Goal: Navigation & Orientation: Find specific page/section

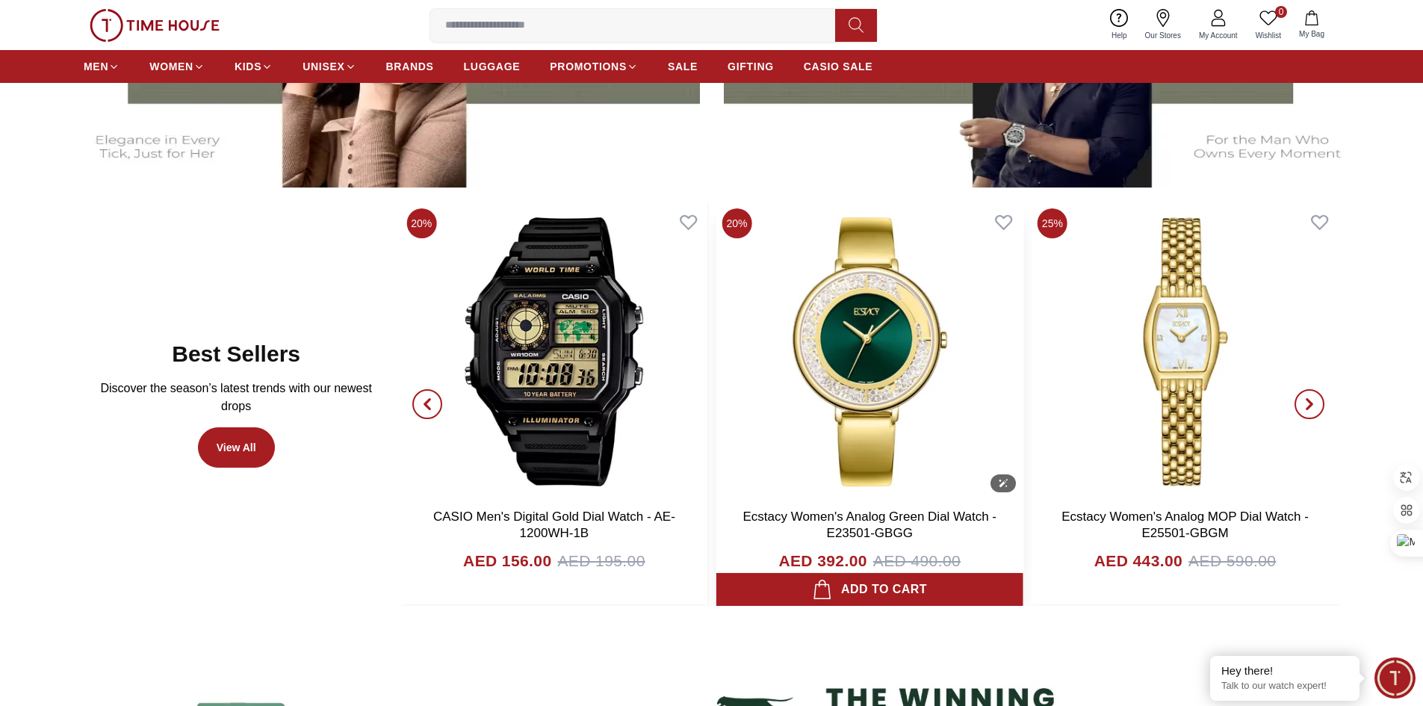
scroll to position [897, 0]
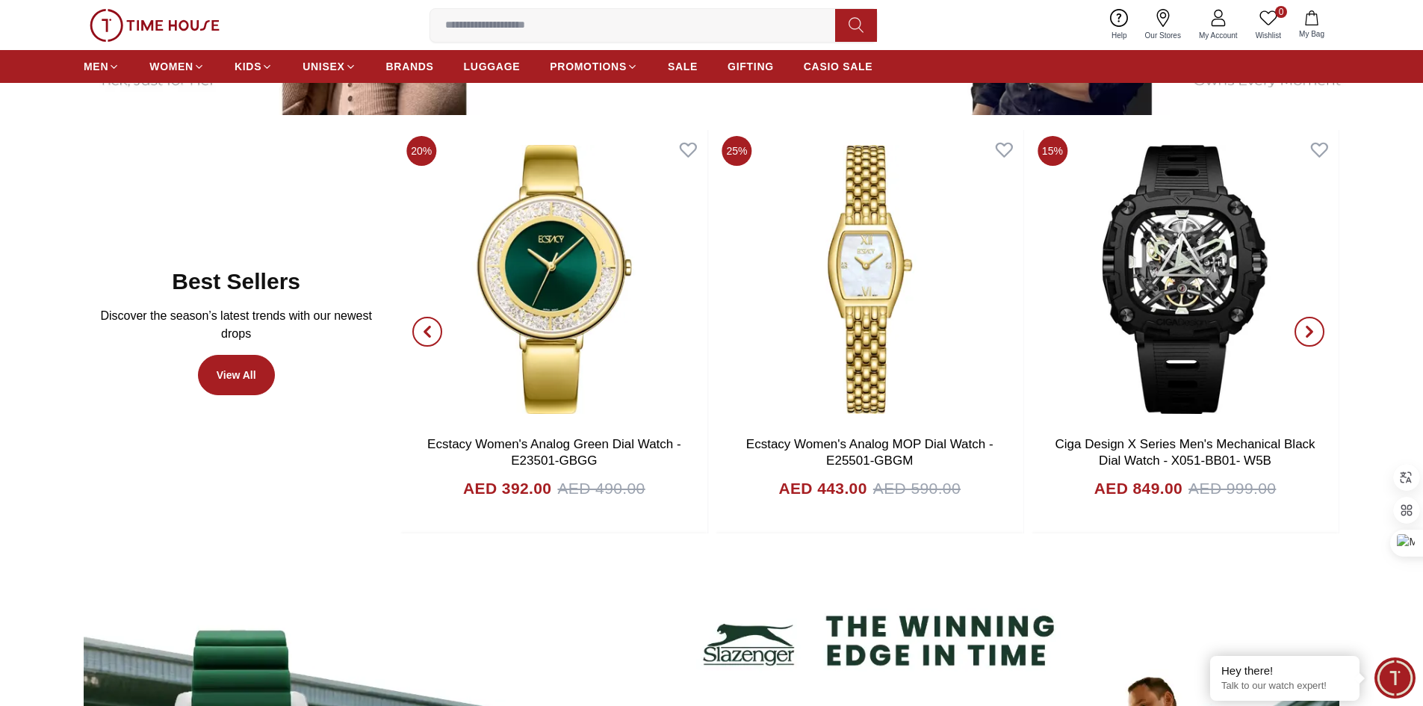
click at [1308, 329] on icon "button" at bounding box center [1310, 332] width 4 height 10
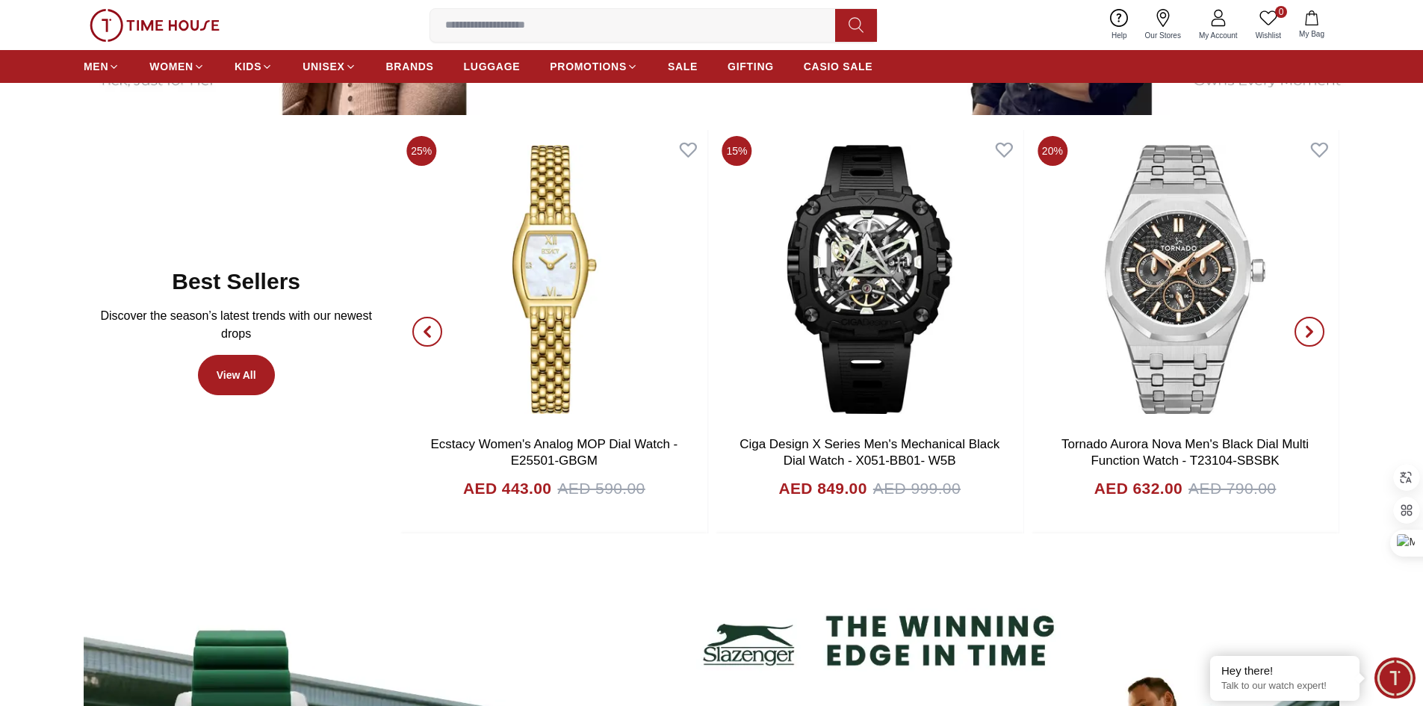
click at [1308, 329] on icon "button" at bounding box center [1310, 332] width 4 height 10
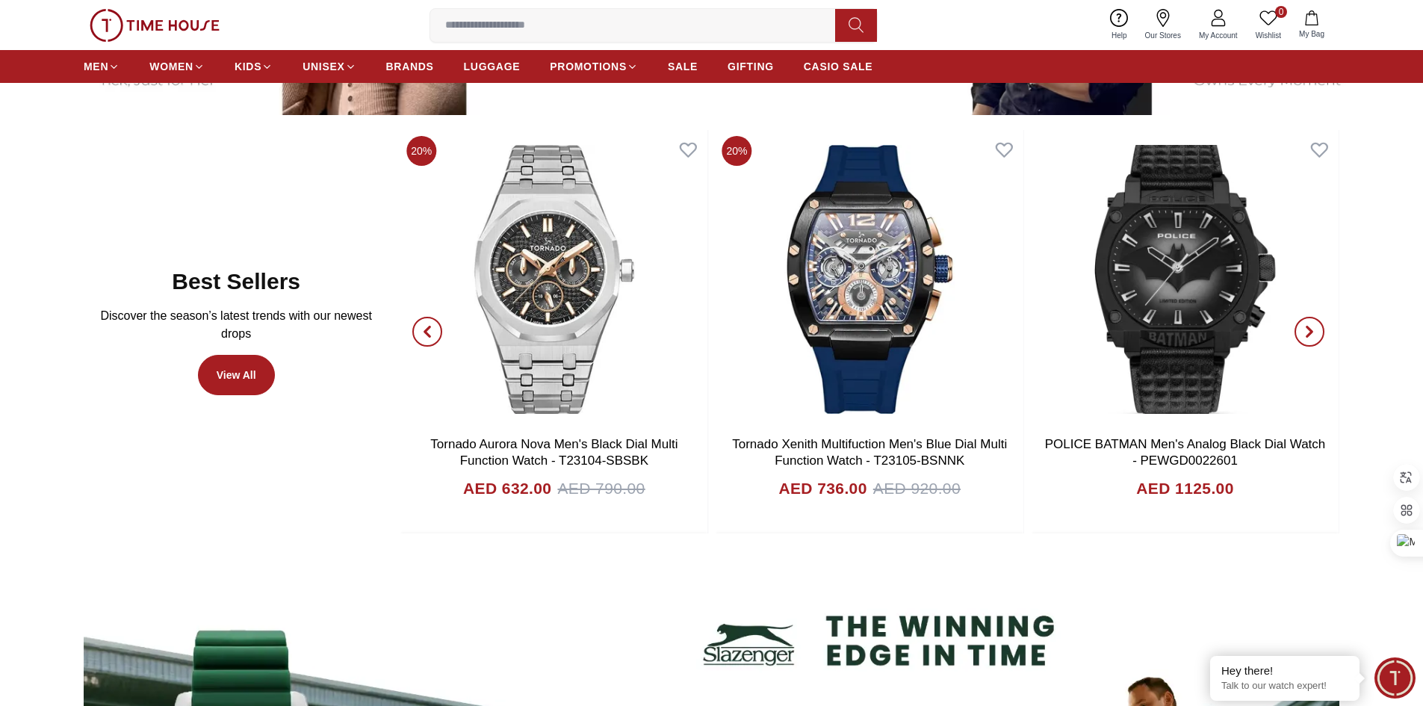
click at [1308, 337] on icon "button" at bounding box center [1310, 332] width 4 height 10
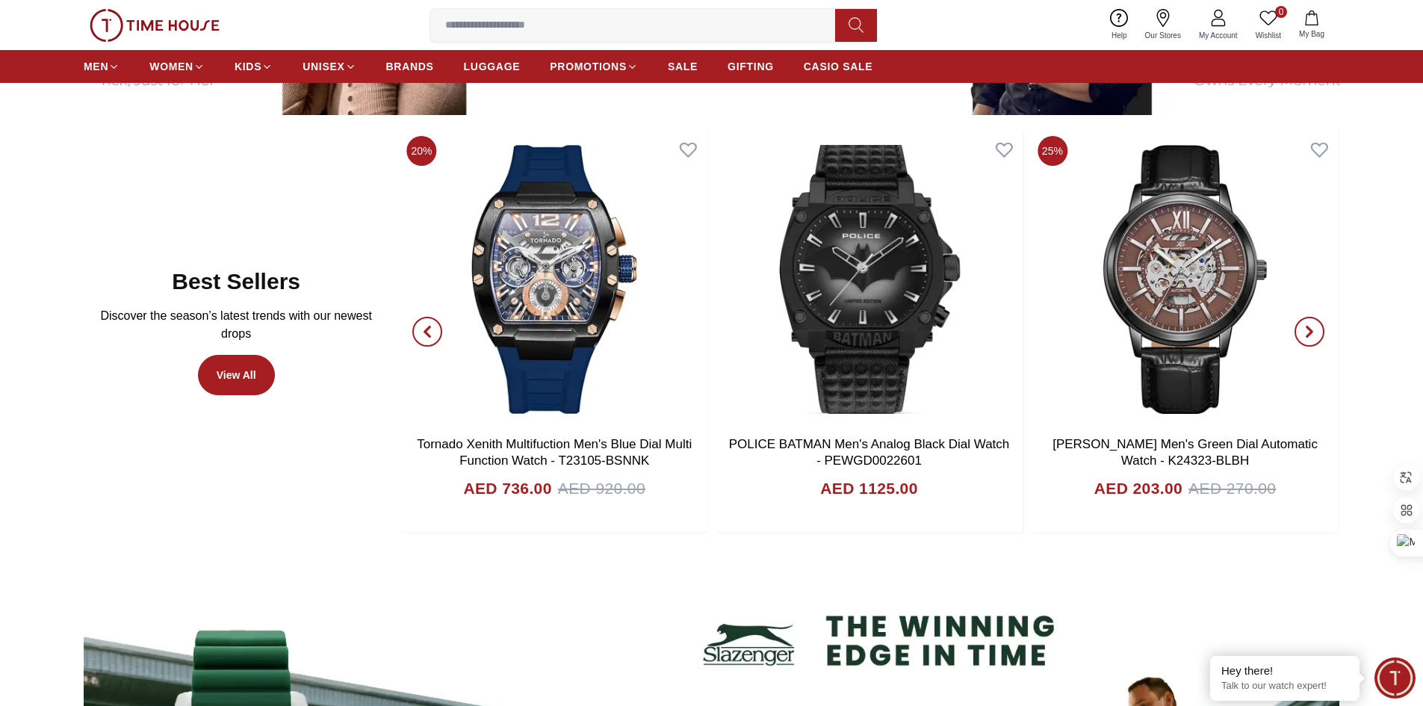
click at [1308, 337] on icon "button" at bounding box center [1310, 332] width 4 height 10
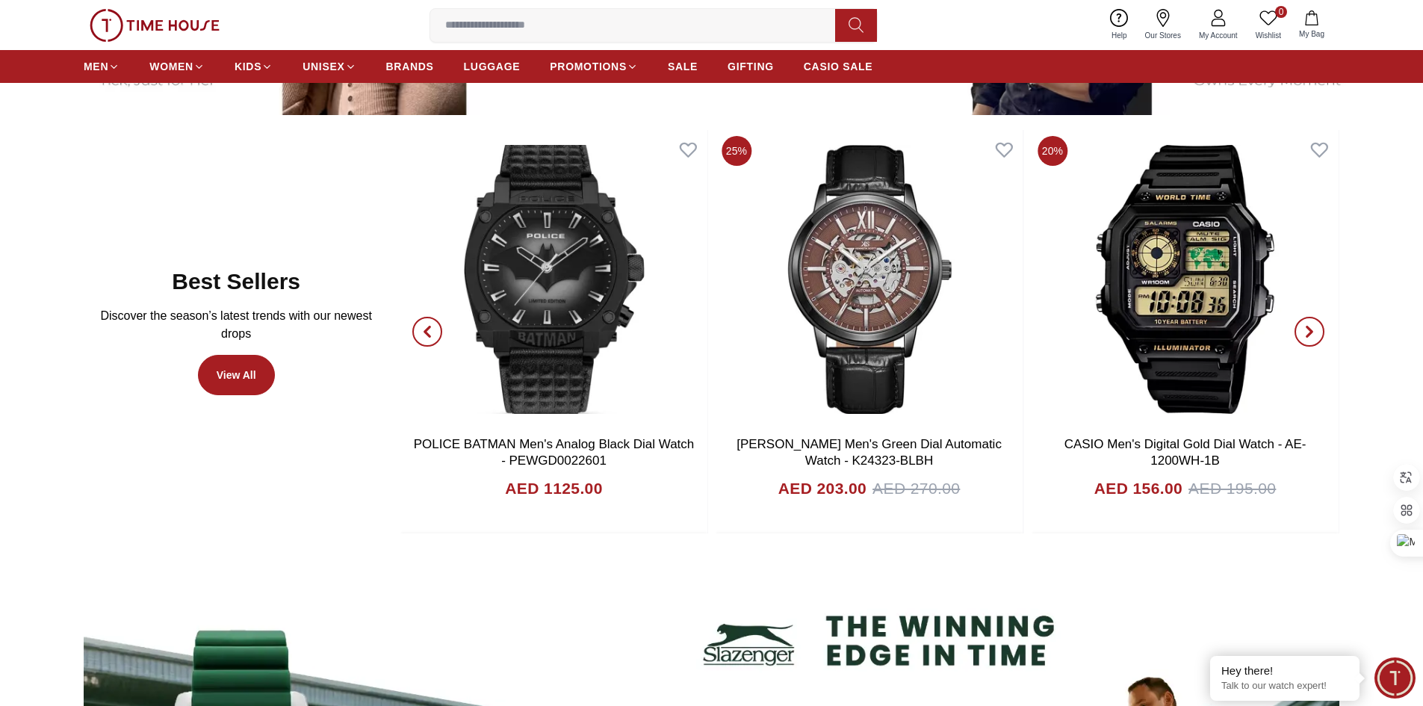
click at [1308, 337] on icon "button" at bounding box center [1310, 332] width 4 height 10
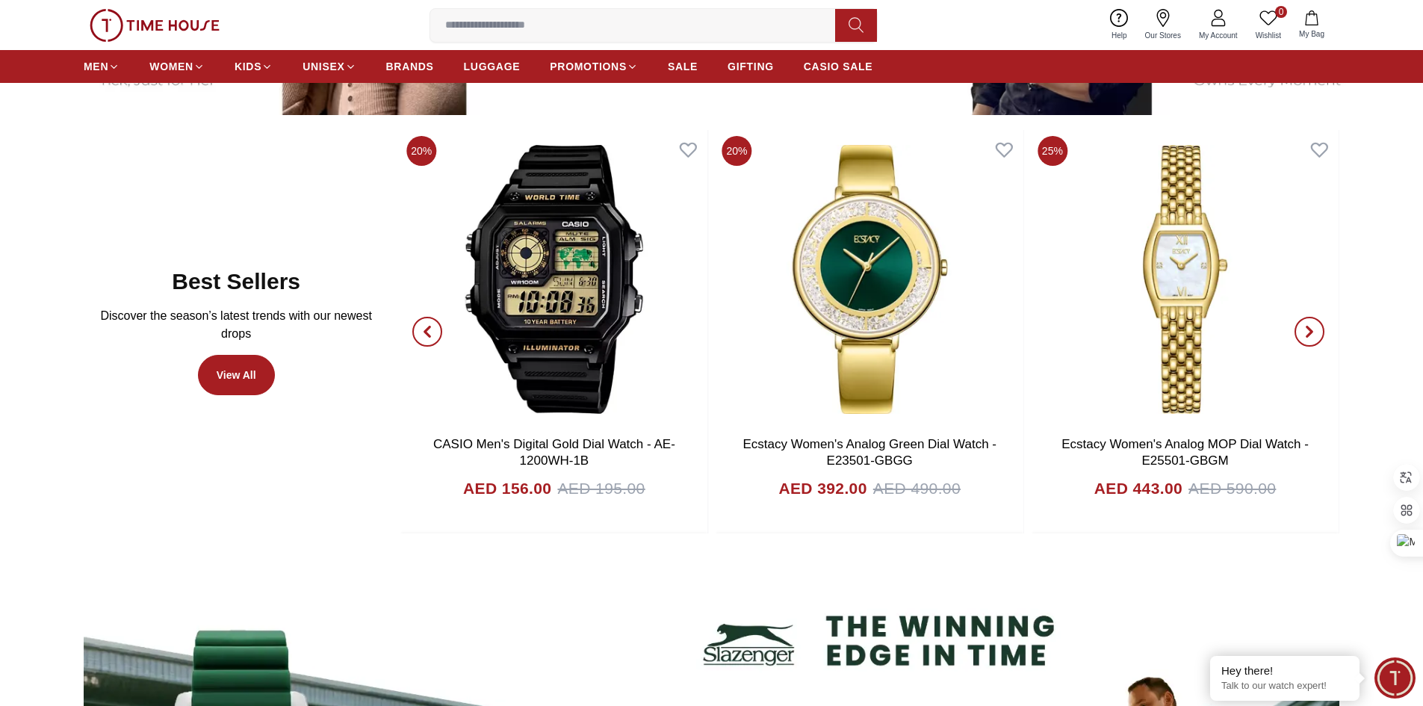
click at [1316, 329] on span "button" at bounding box center [1310, 332] width 30 height 30
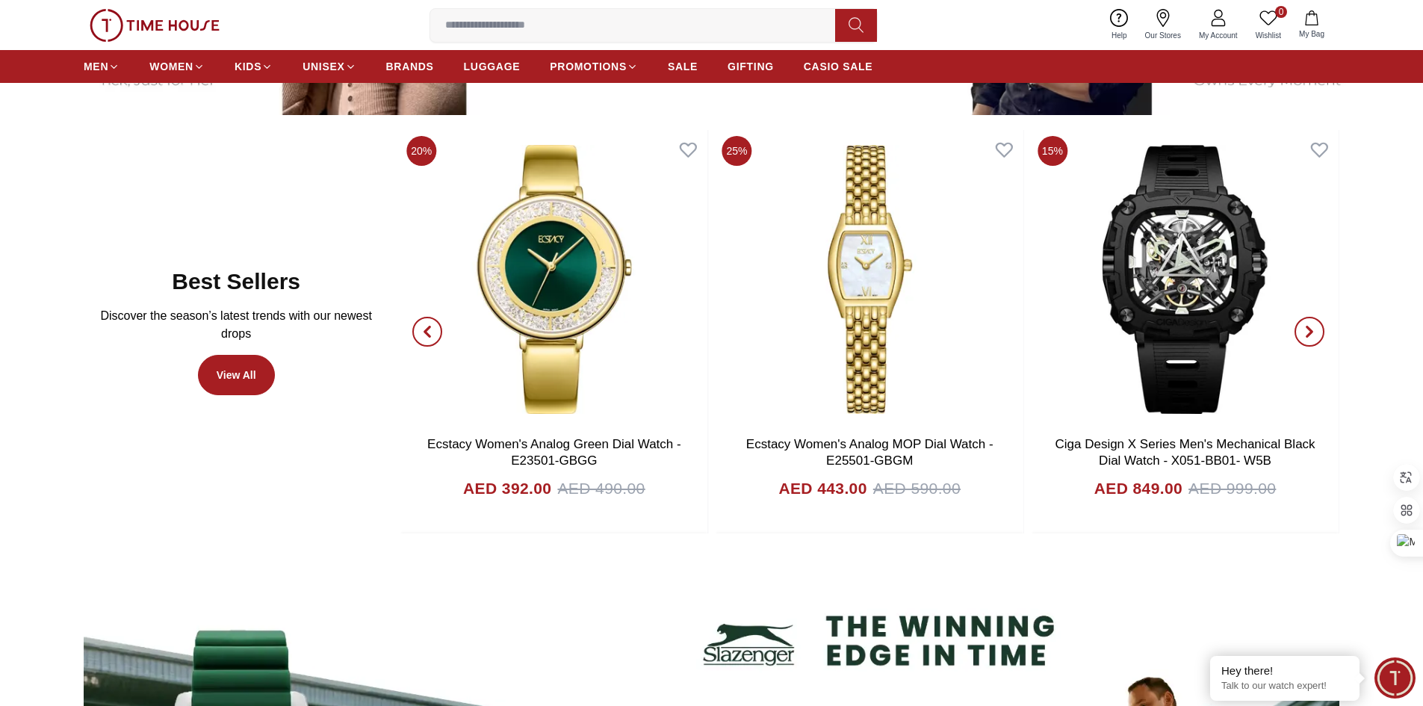
click at [1316, 329] on span "button" at bounding box center [1310, 332] width 30 height 30
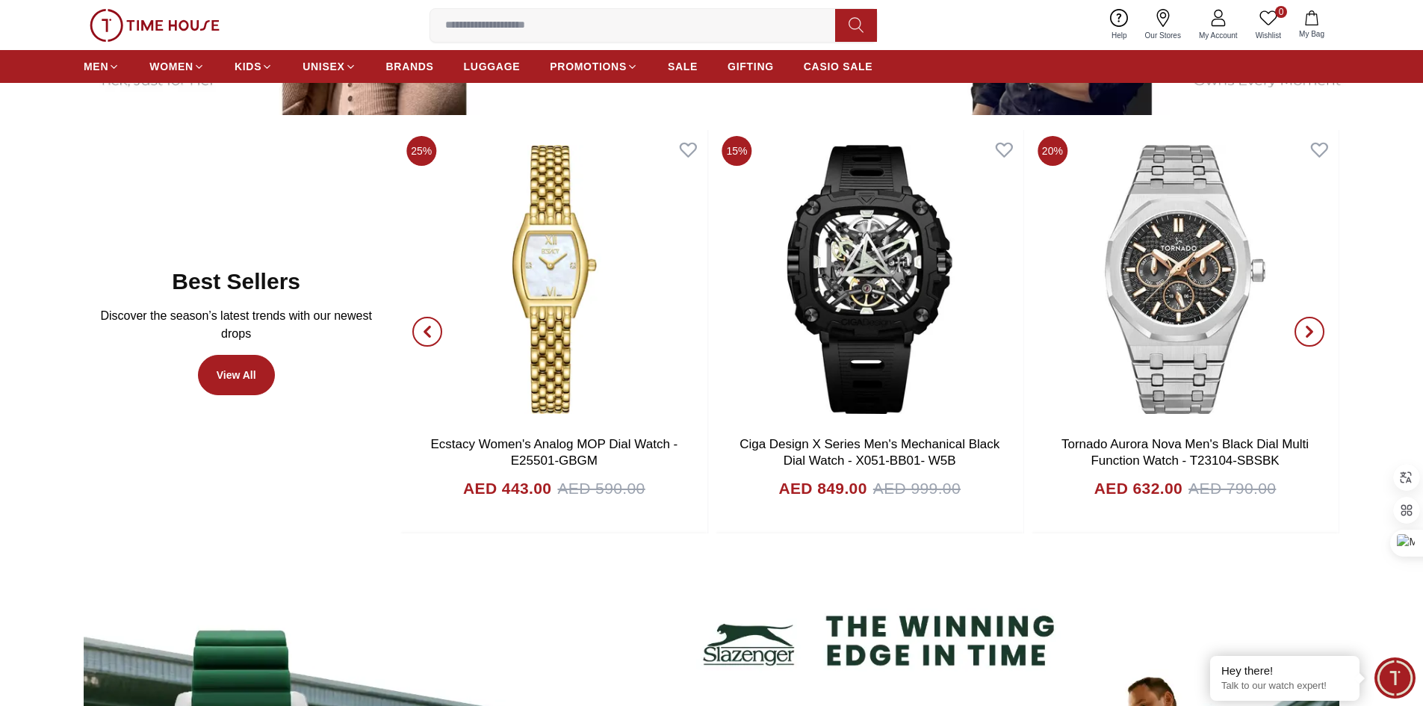
click at [1316, 329] on span "button" at bounding box center [1310, 332] width 30 height 30
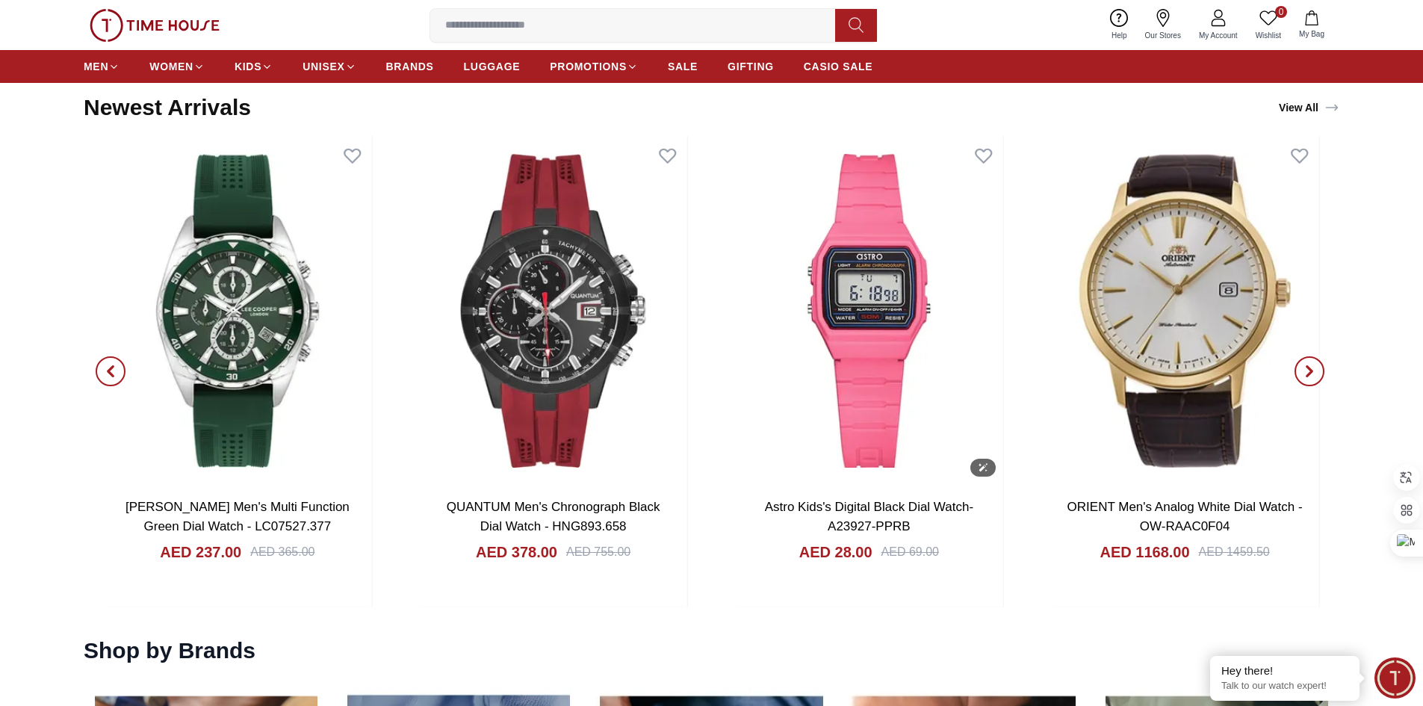
scroll to position [1943, 0]
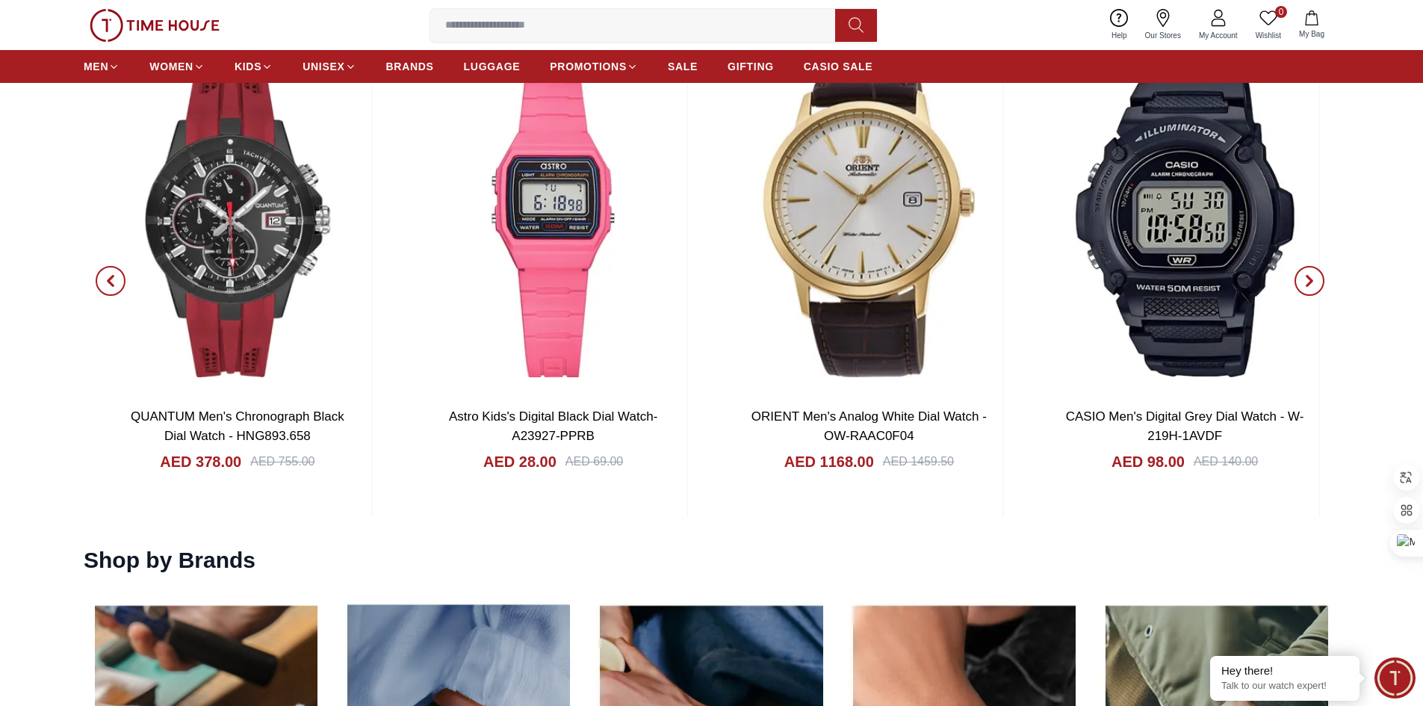
click at [113, 277] on icon "button" at bounding box center [110, 281] width 4 height 10
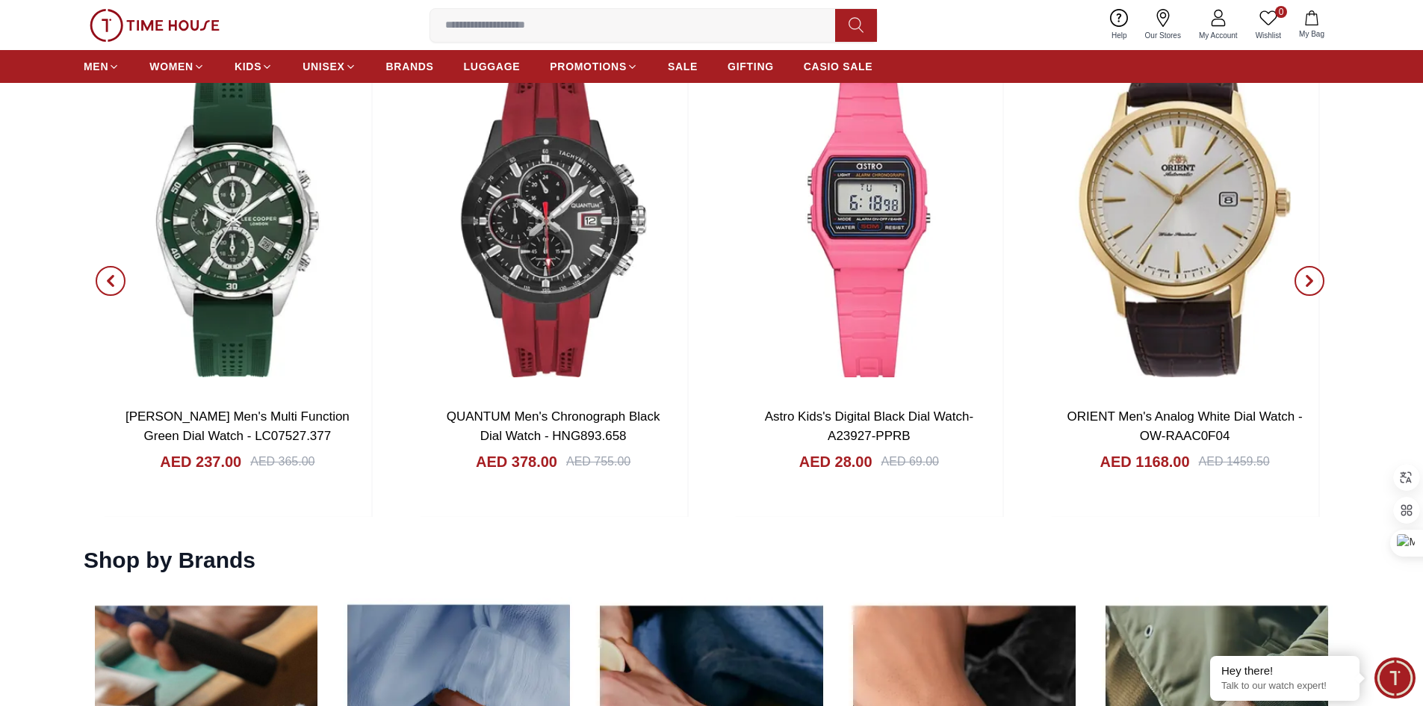
click at [111, 287] on icon "button" at bounding box center [111, 281] width 12 height 12
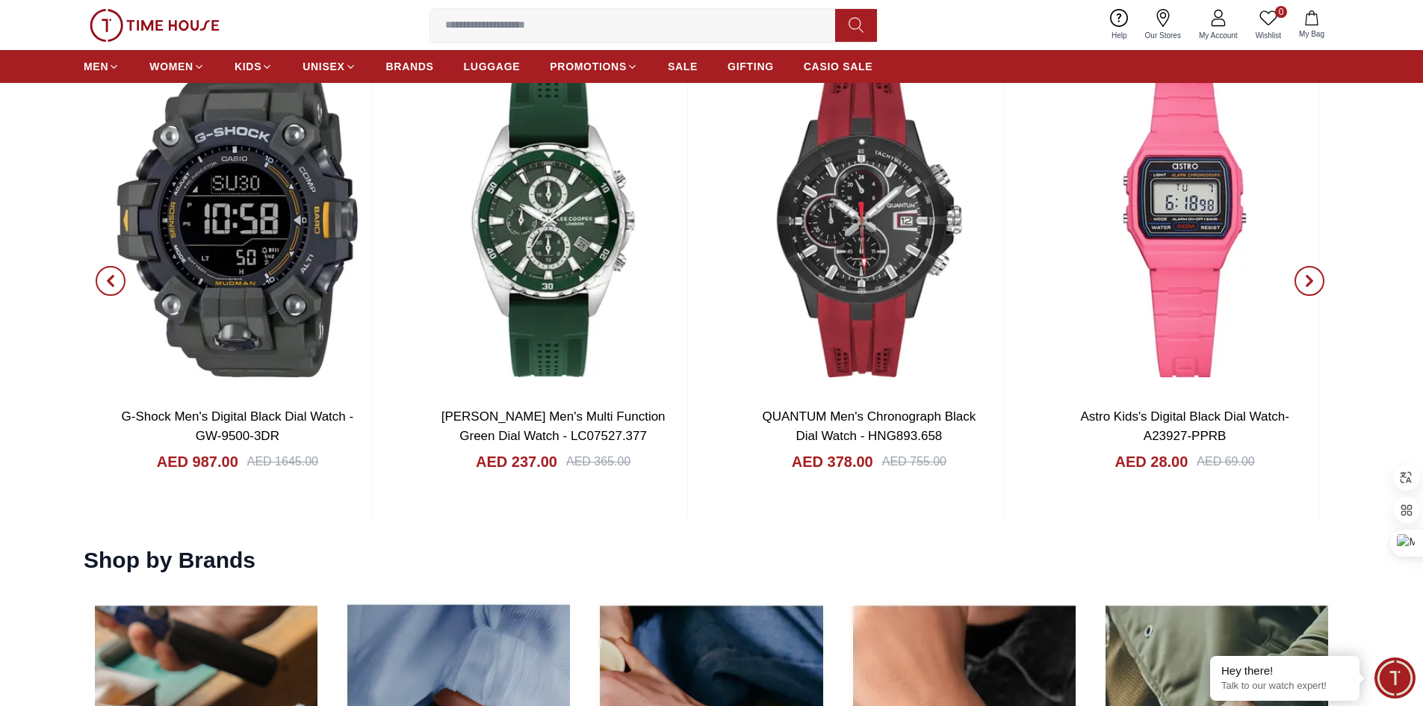
click at [111, 287] on icon "button" at bounding box center [111, 281] width 12 height 12
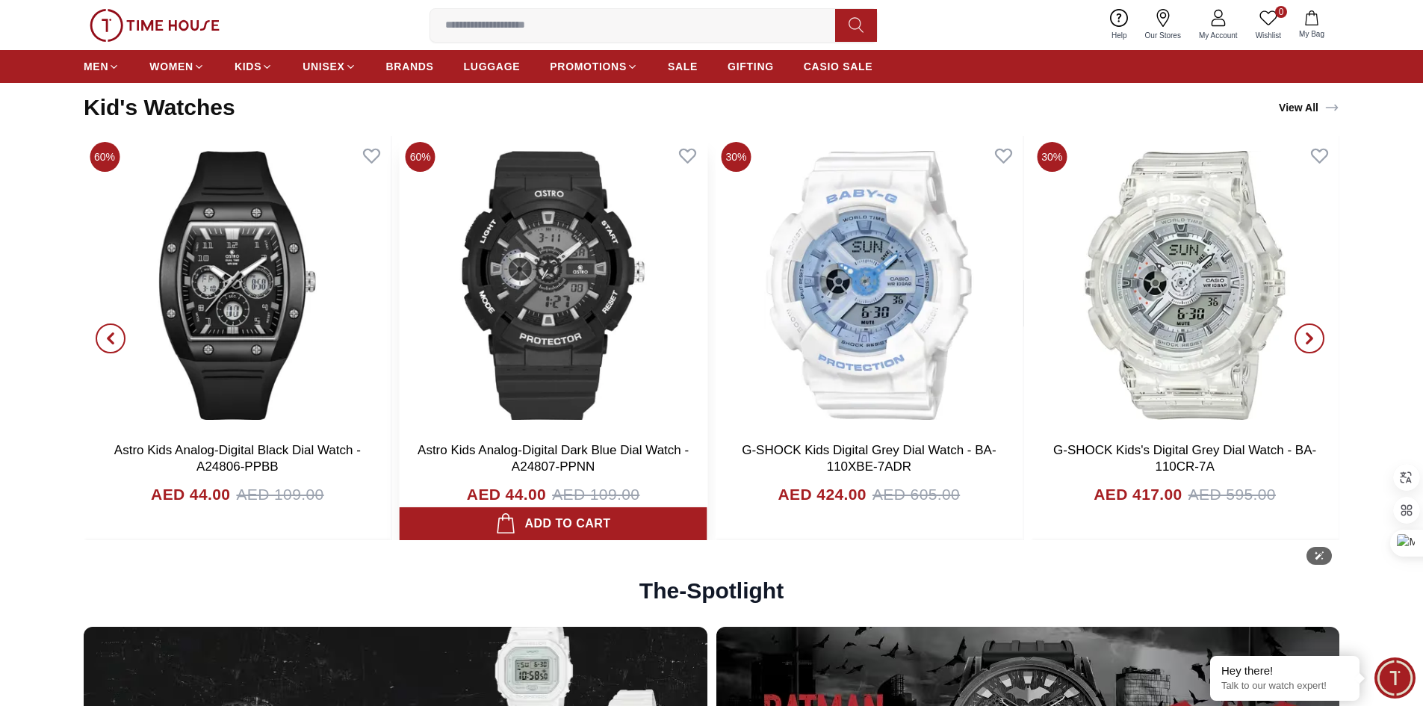
scroll to position [3988, 0]
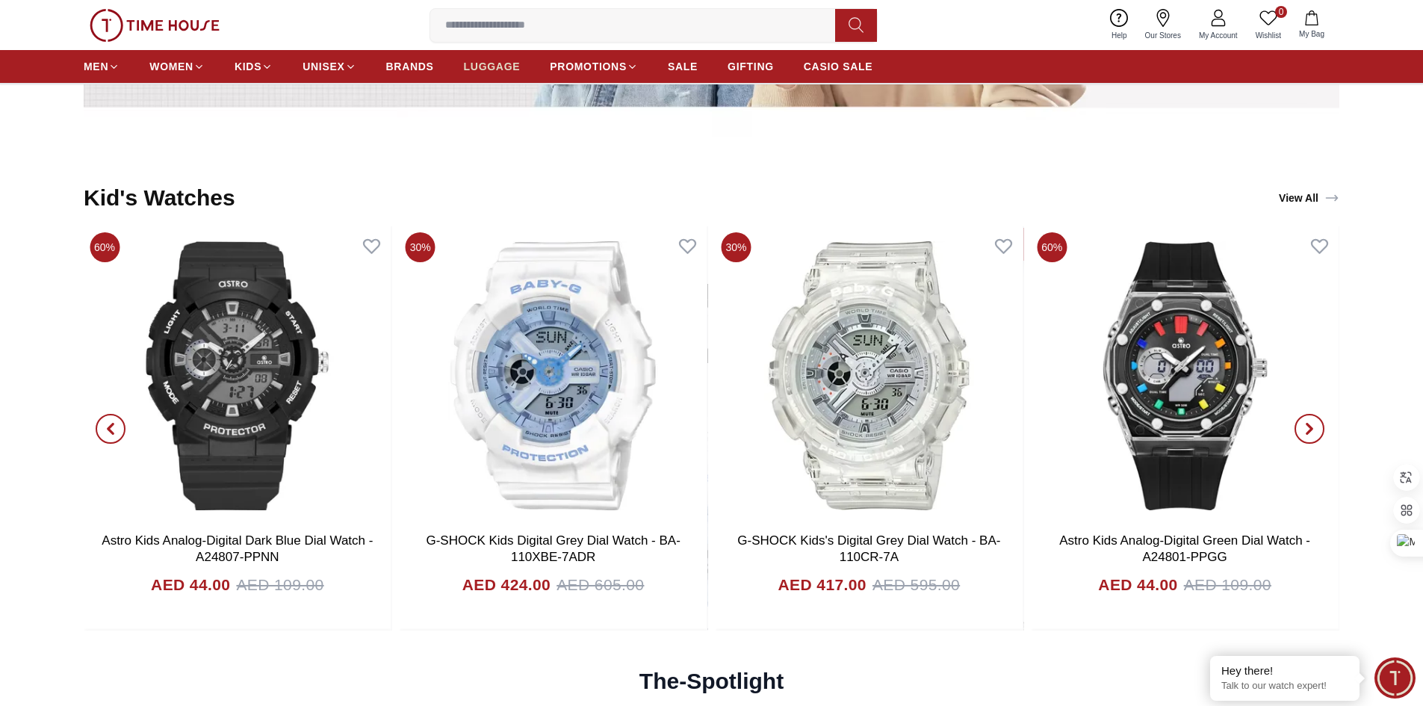
click at [482, 63] on span "LUGGAGE" at bounding box center [492, 66] width 57 height 15
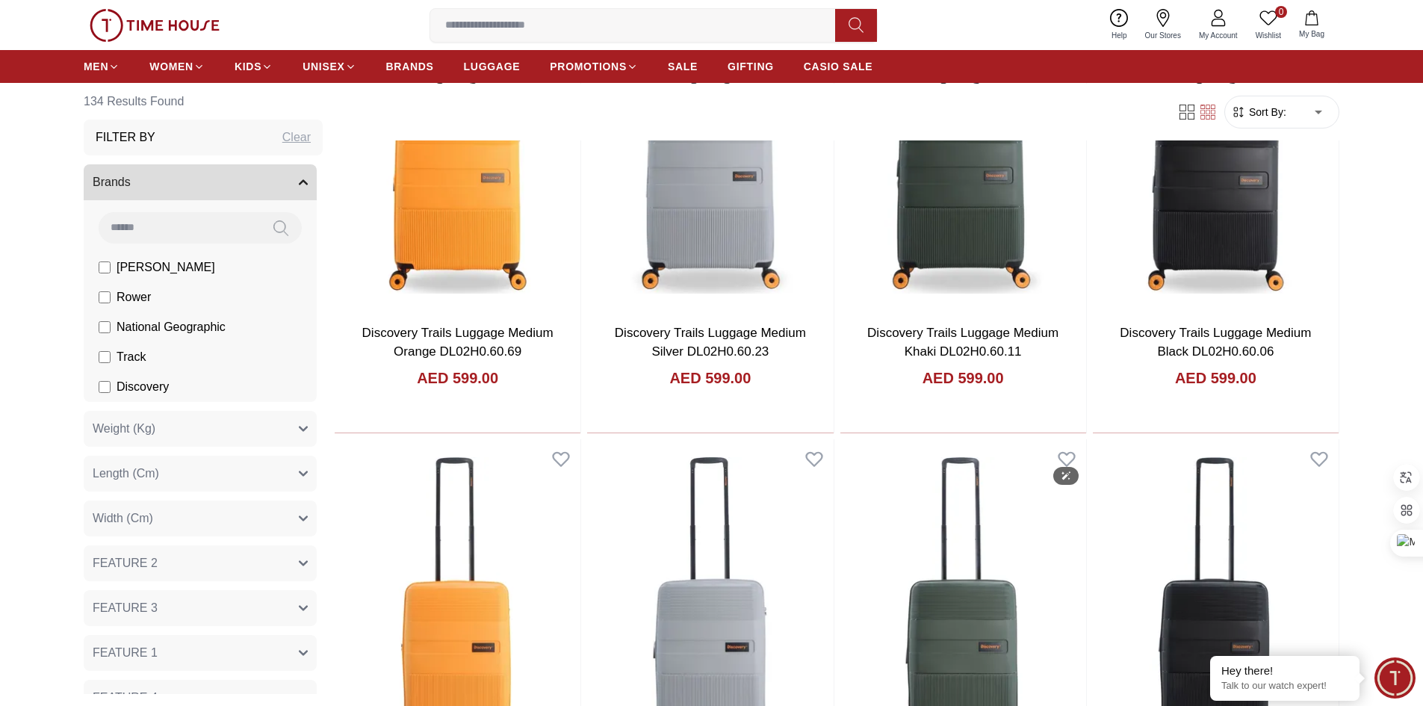
scroll to position [971, 0]
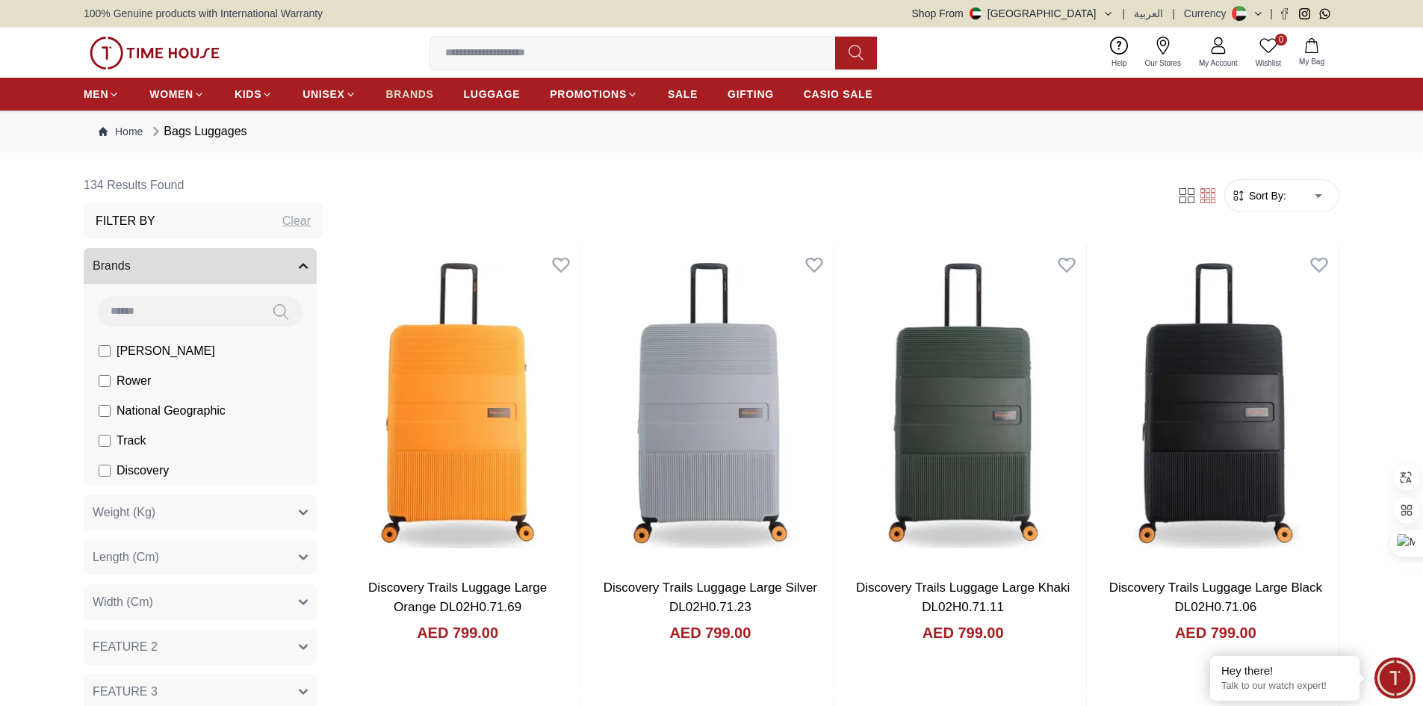
click at [416, 87] on span "BRANDS" at bounding box center [410, 94] width 48 height 15
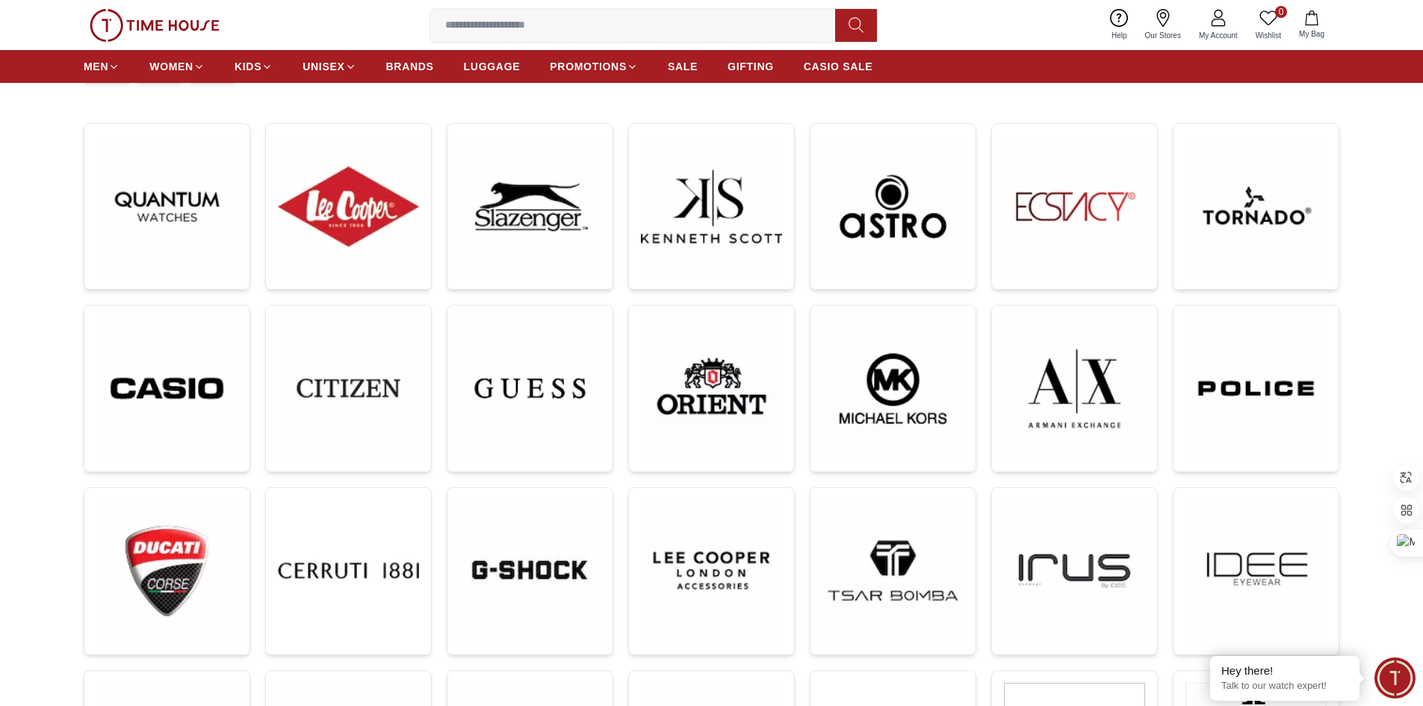
scroll to position [224, 0]
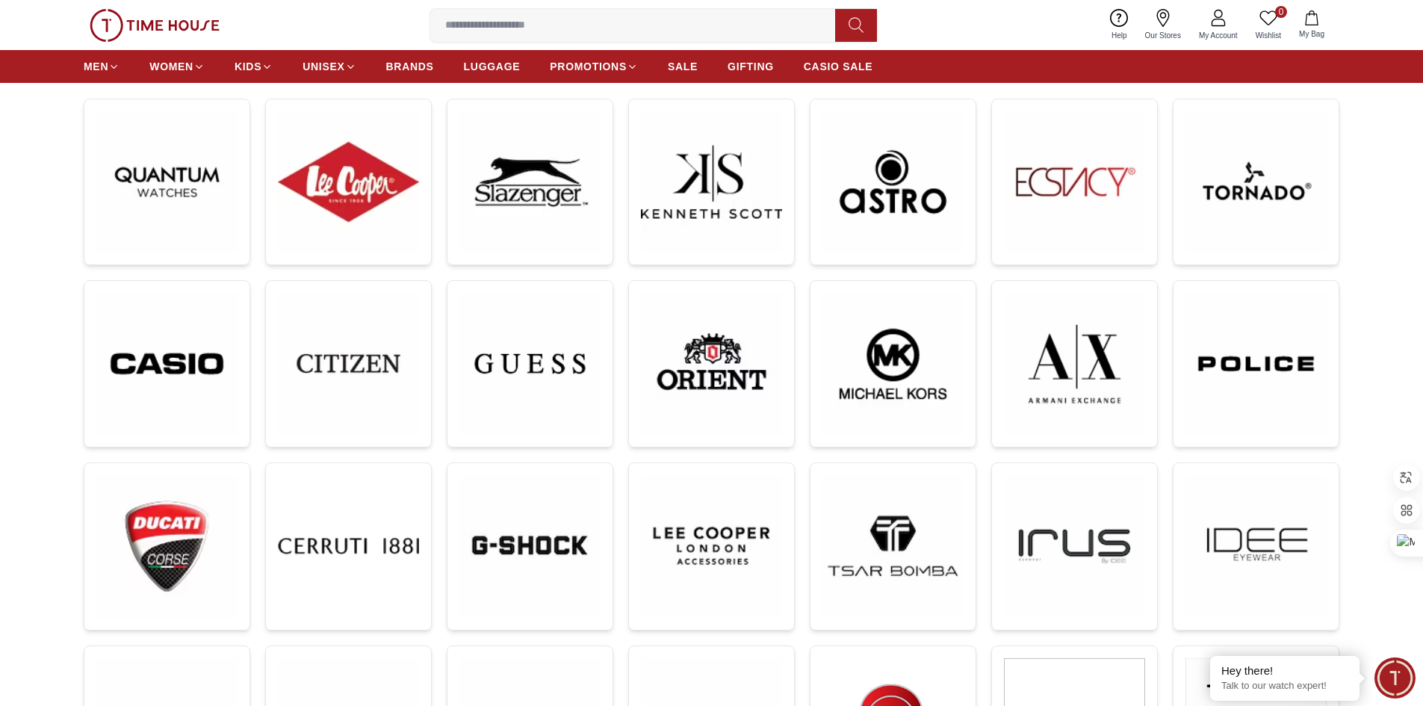
click at [326, 270] on div at bounding box center [712, 526] width 1256 height 890
